Goal: Navigation & Orientation: Find specific page/section

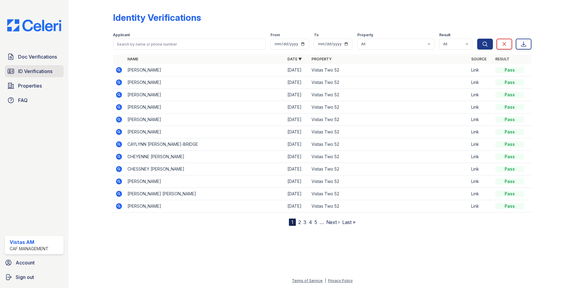
click at [16, 75] on link "ID Verifications" at bounding box center [34, 71] width 59 height 12
click at [43, 71] on span "ID Verifications" at bounding box center [35, 71] width 34 height 7
click at [44, 55] on span "Doc Verifications" at bounding box center [37, 56] width 39 height 7
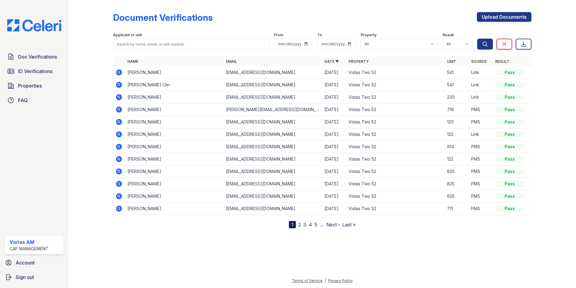
click at [44, 55] on span "Doc Verifications" at bounding box center [37, 56] width 39 height 7
click at [22, 71] on span "ID Verifications" at bounding box center [35, 71] width 34 height 7
click at [30, 70] on span "ID Verifications" at bounding box center [35, 71] width 34 height 7
